Goal: Find specific page/section: Find specific page/section

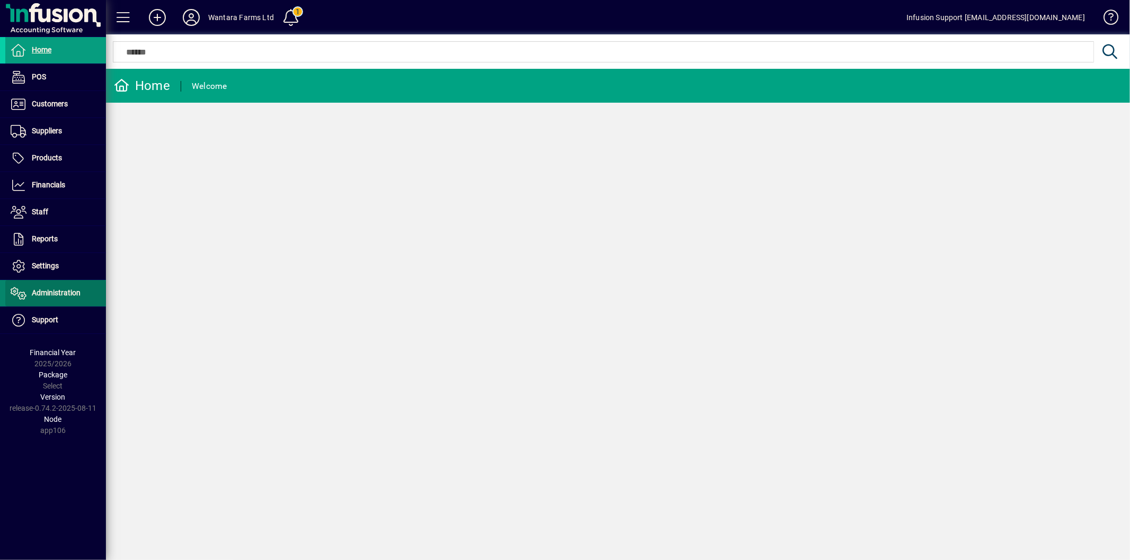
click at [42, 285] on span at bounding box center [55, 293] width 101 height 25
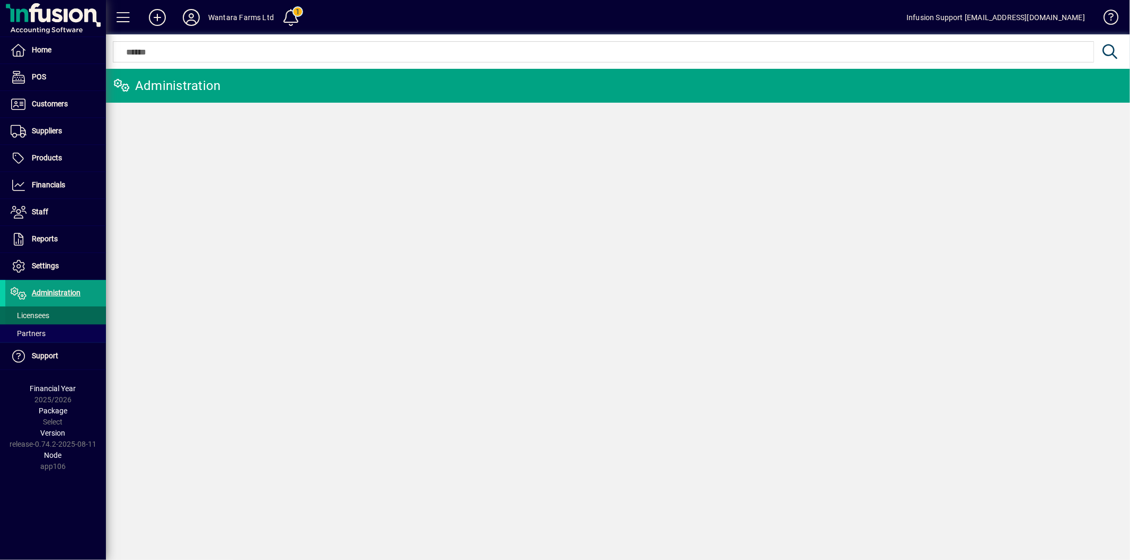
click at [32, 312] on span "Licensees" at bounding box center [30, 315] width 39 height 8
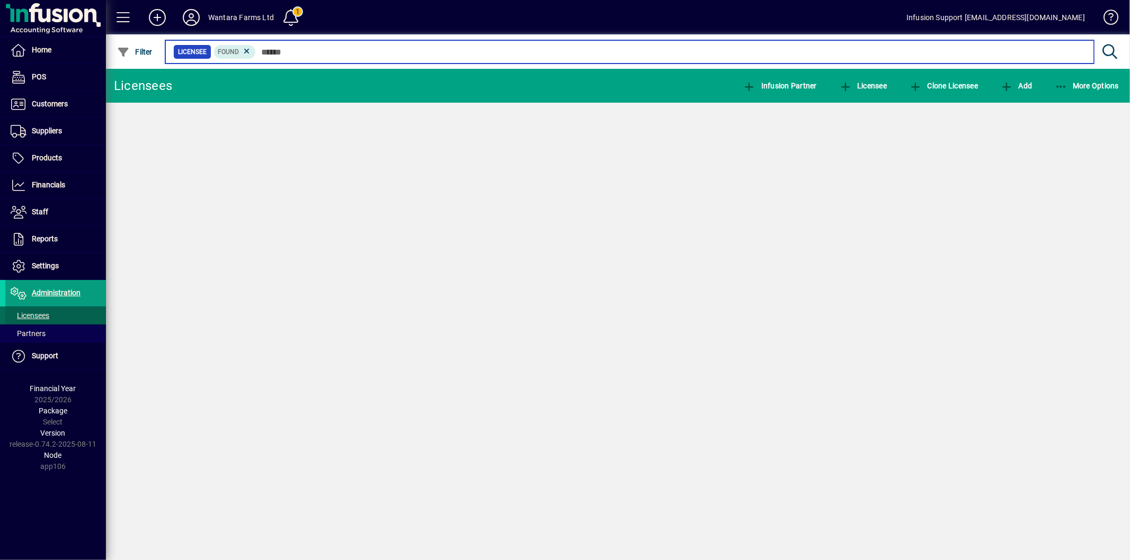
click at [307, 52] on input "text" at bounding box center [670, 51] width 829 height 15
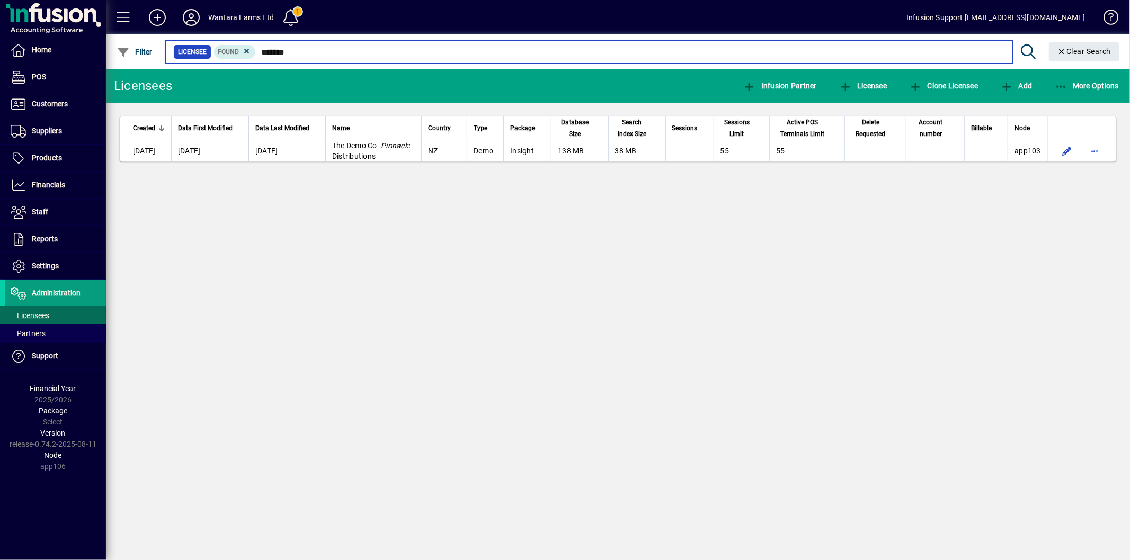
type input "*******"
